Goal: Information Seeking & Learning: Learn about a topic

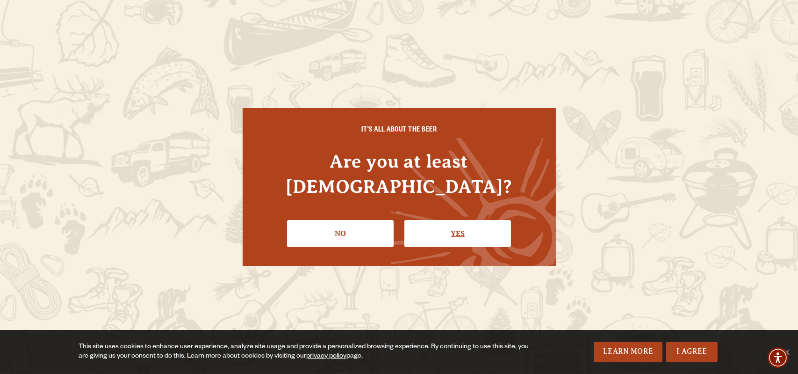
click at [454, 231] on link "Yes" at bounding box center [458, 233] width 107 height 27
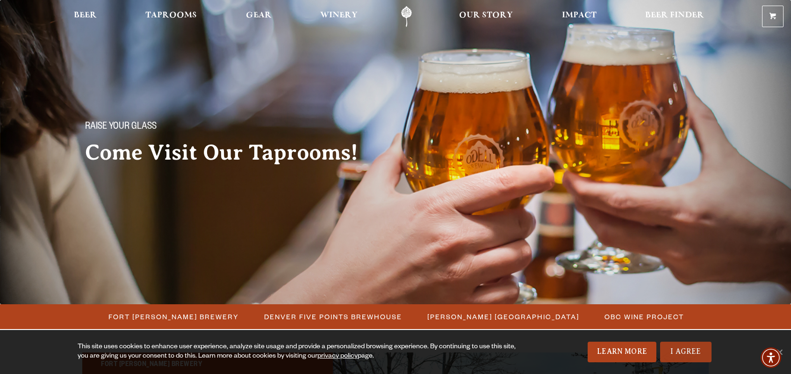
click at [703, 354] on link "I Agree" at bounding box center [685, 351] width 51 height 21
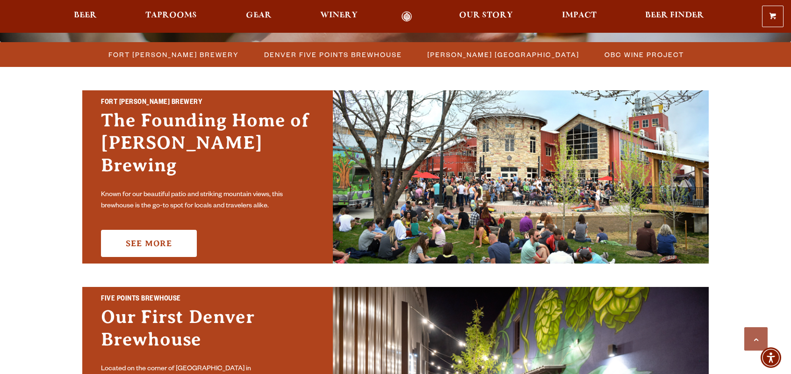
scroll to position [249, 0]
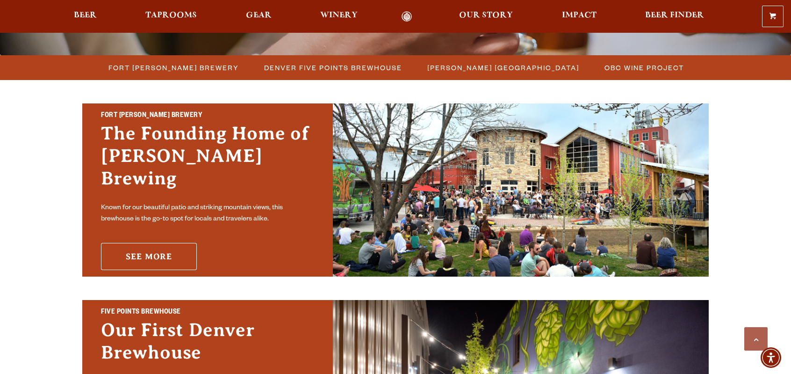
click at [172, 246] on link "See More" at bounding box center [149, 256] width 96 height 27
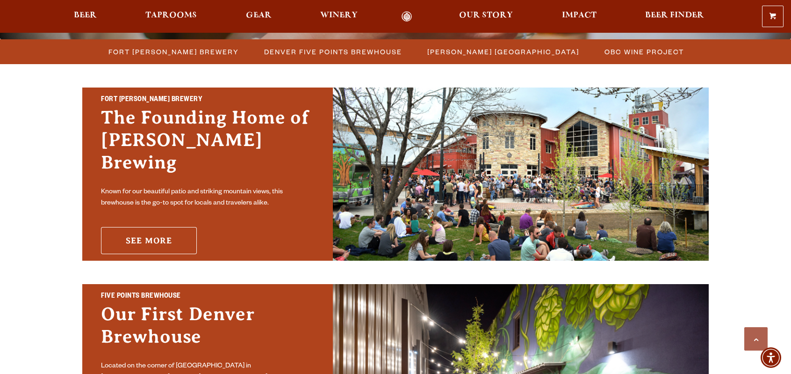
click at [143, 228] on link "See More" at bounding box center [149, 240] width 96 height 27
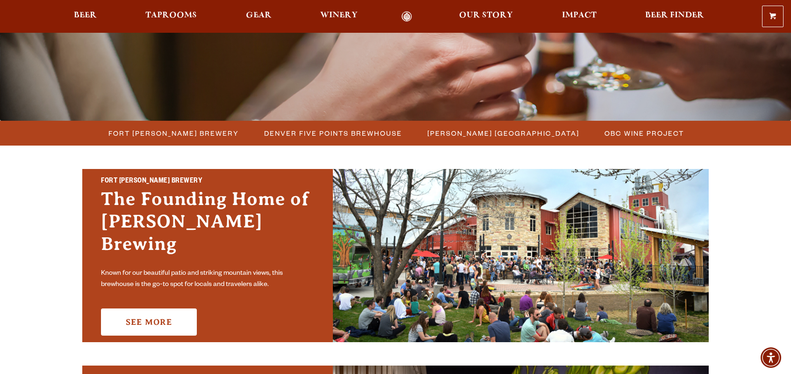
scroll to position [188, 0]
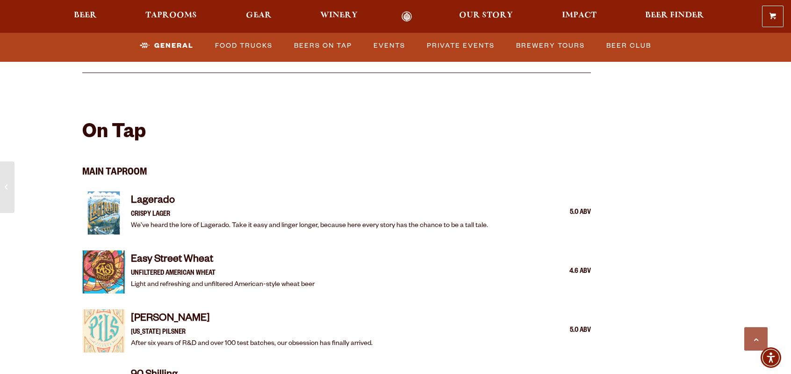
scroll to position [908, 0]
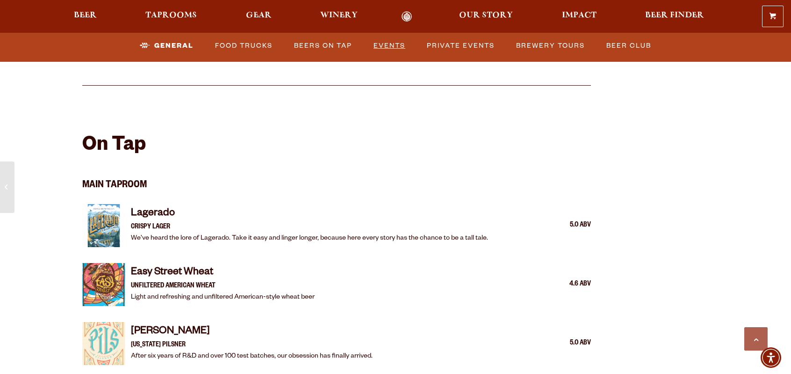
click at [386, 48] on link "Events" at bounding box center [389, 46] width 39 height 22
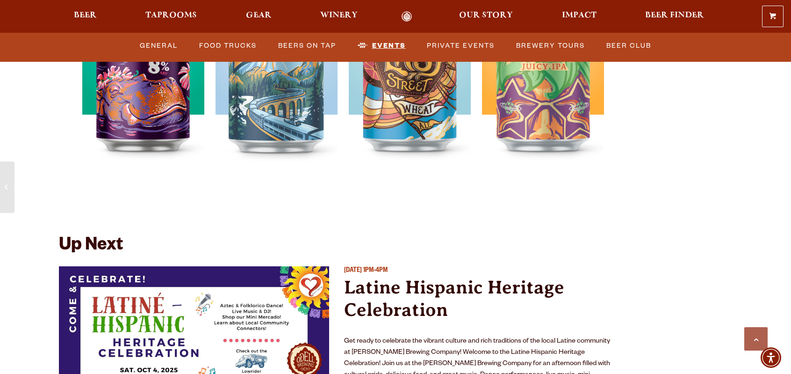
scroll to position [3507, 0]
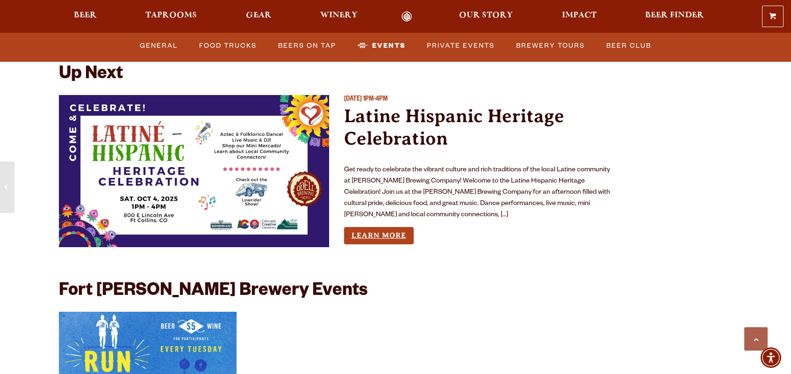
click at [380, 227] on link "Learn More" at bounding box center [379, 235] width 70 height 17
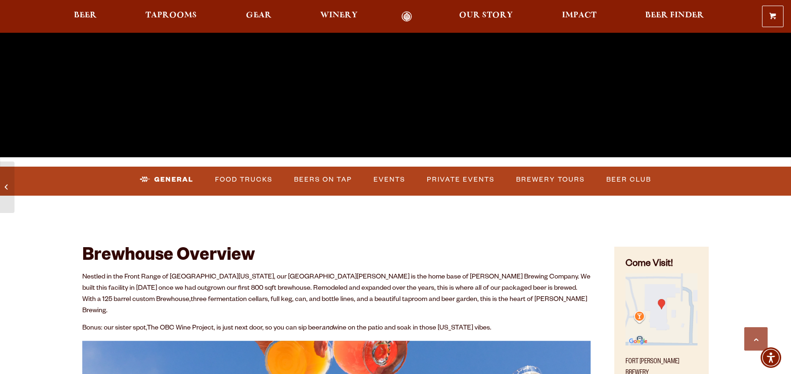
scroll to position [288, 0]
click at [234, 178] on link "Food Trucks" at bounding box center [243, 180] width 65 height 22
click at [230, 176] on link "Food Trucks" at bounding box center [236, 180] width 82 height 22
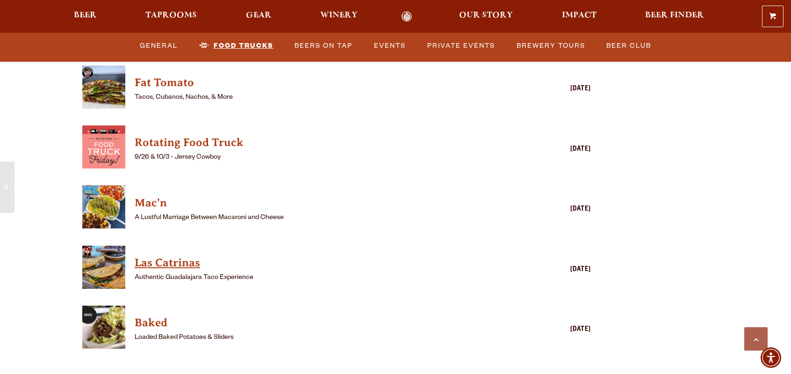
scroll to position [2589, 0]
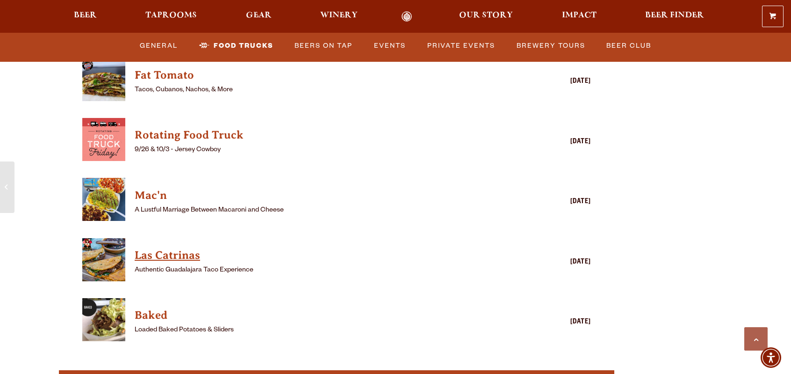
click at [172, 248] on h4 "Las Catrinas" at bounding box center [323, 255] width 377 height 15
click at [157, 188] on h4 "Mac'n" at bounding box center [323, 195] width 377 height 15
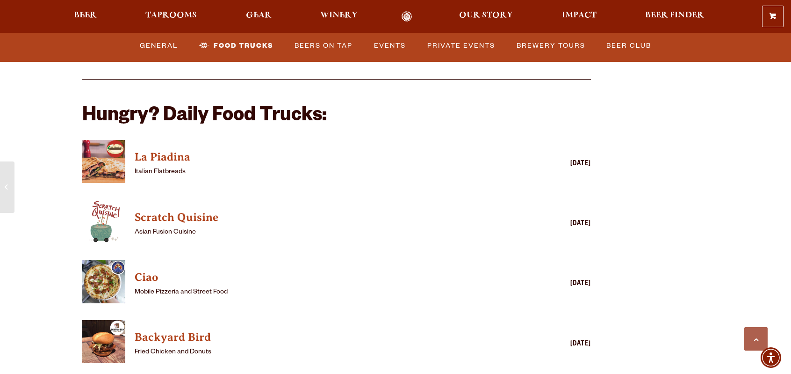
scroll to position [2268, 0]
